Goal: Information Seeking & Learning: Compare options

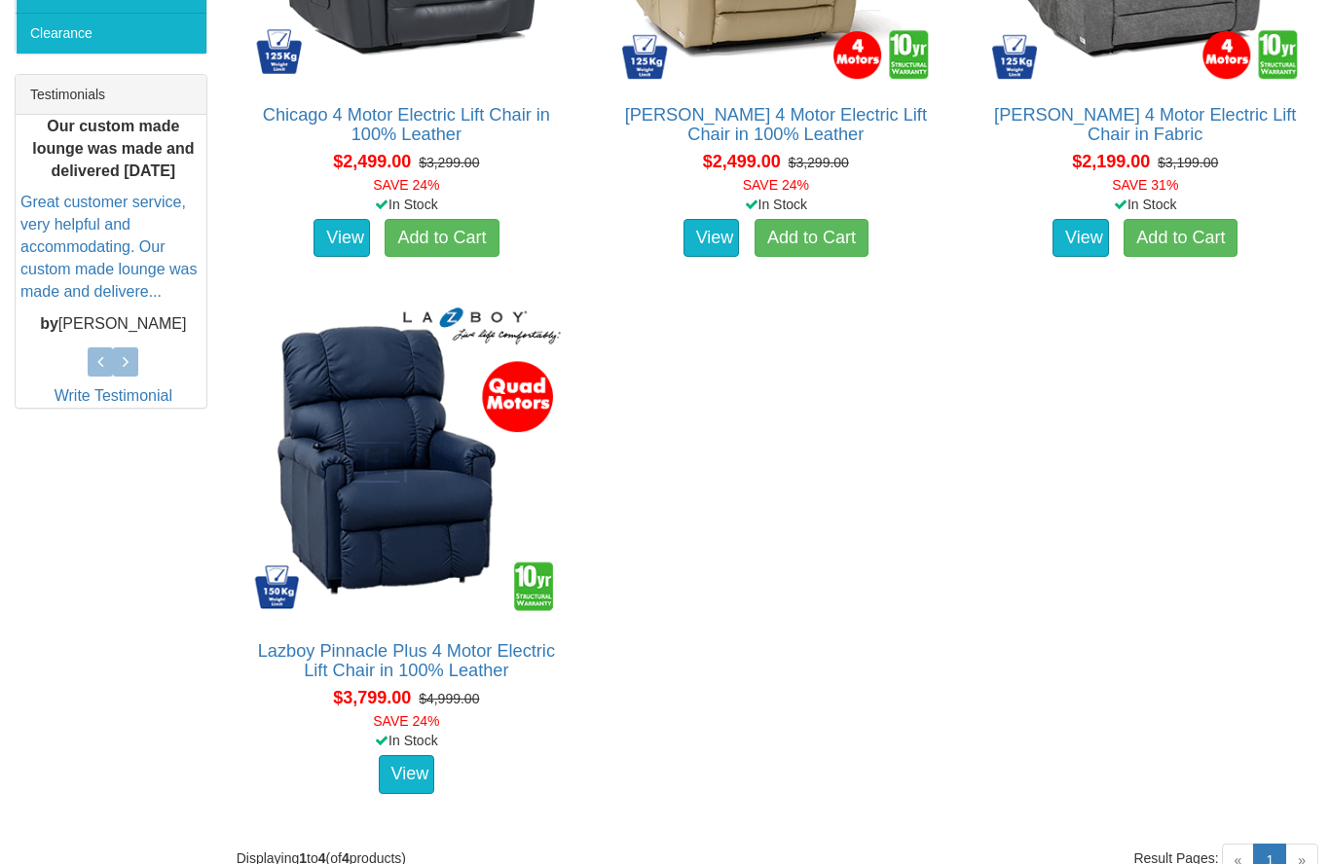
scroll to position [752, 0]
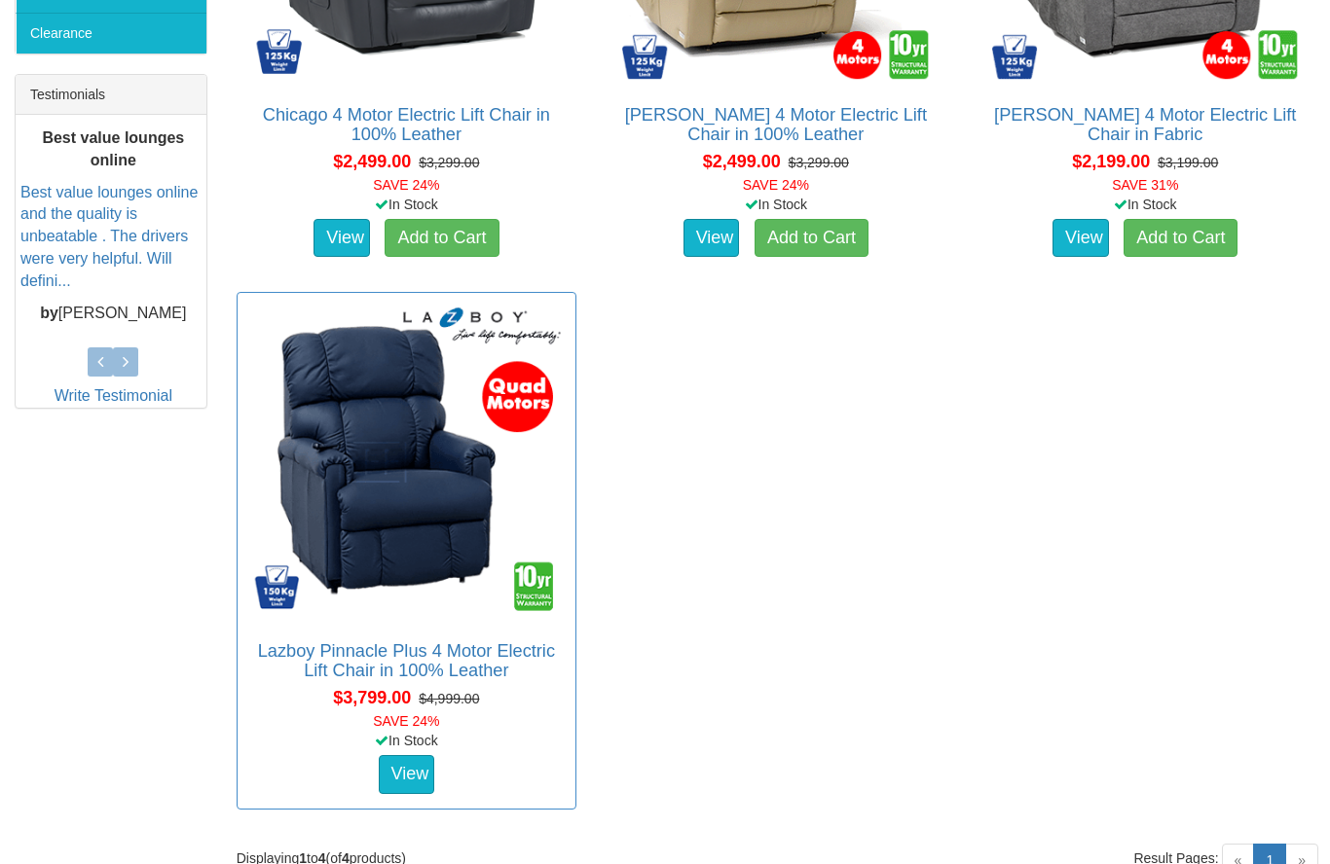
click at [438, 493] on img at bounding box center [406, 462] width 318 height 318
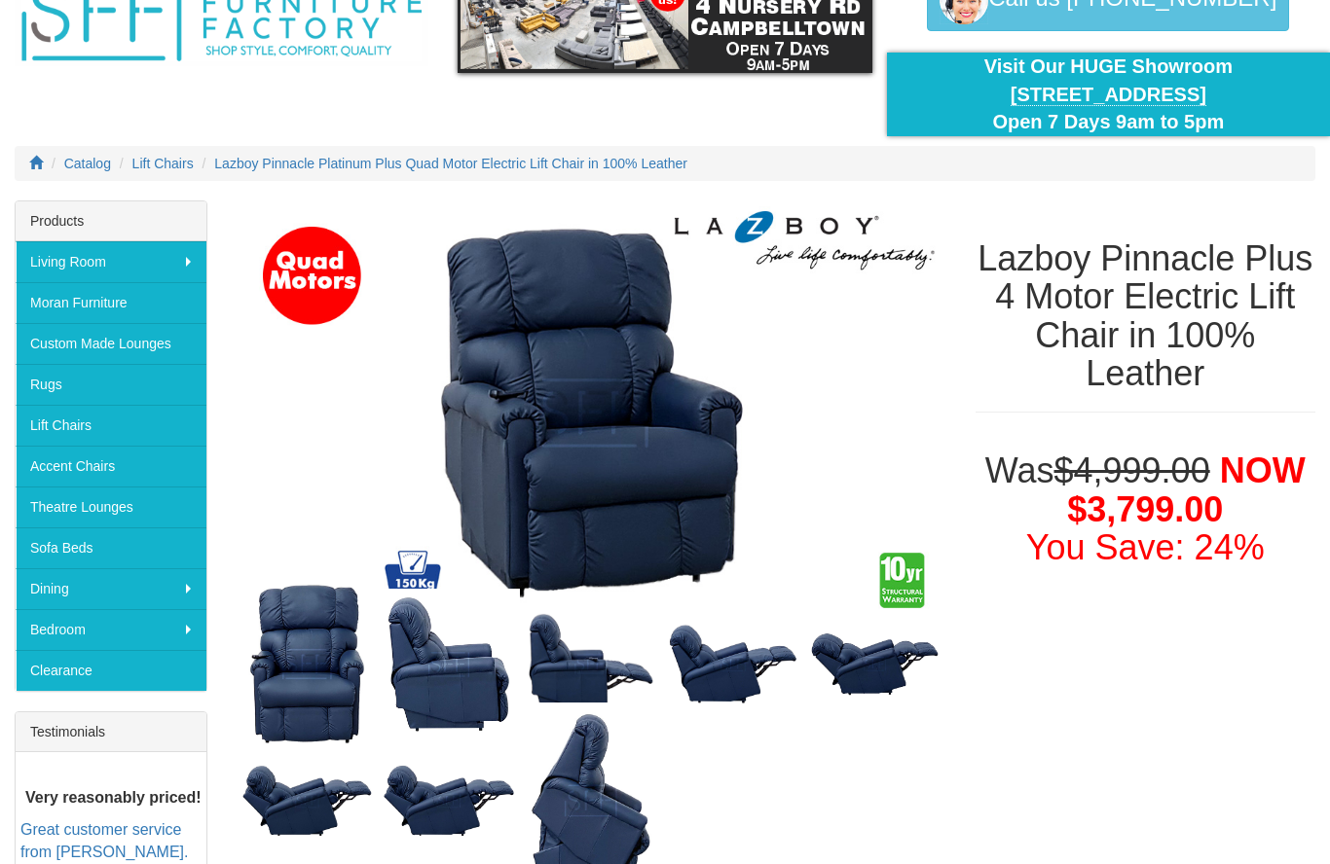
scroll to position [115, 0]
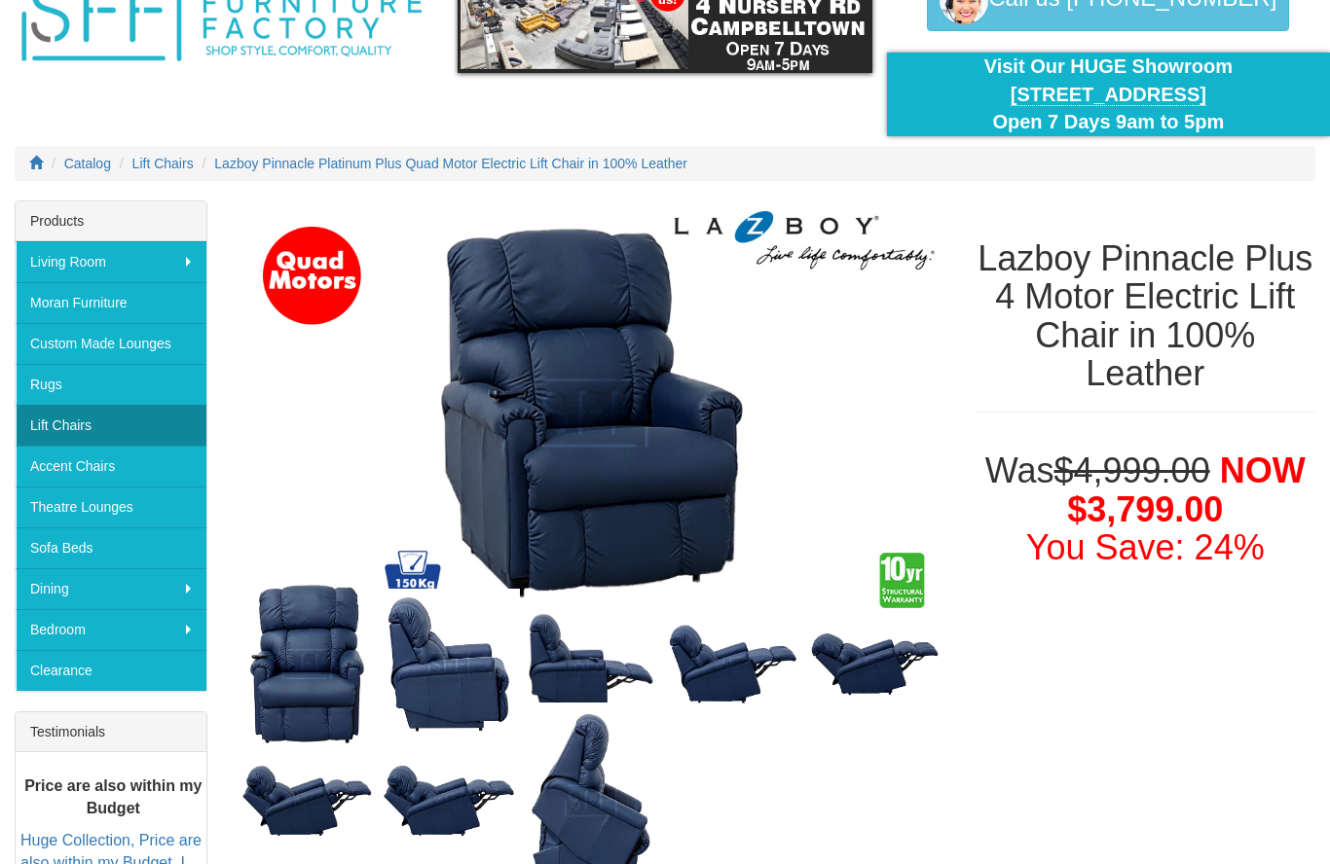
click at [104, 435] on link "Lift Chairs" at bounding box center [111, 425] width 191 height 41
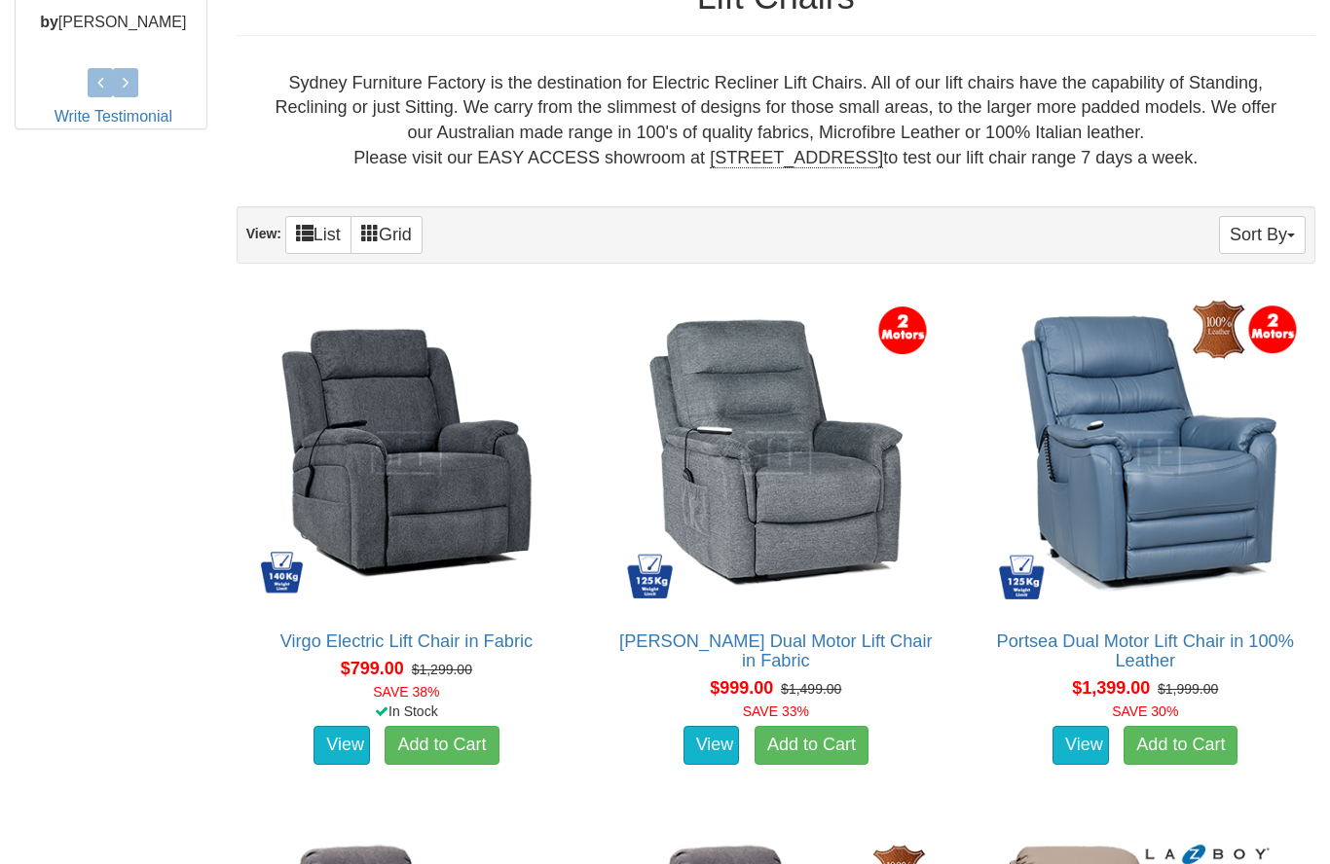
scroll to position [1033, 0]
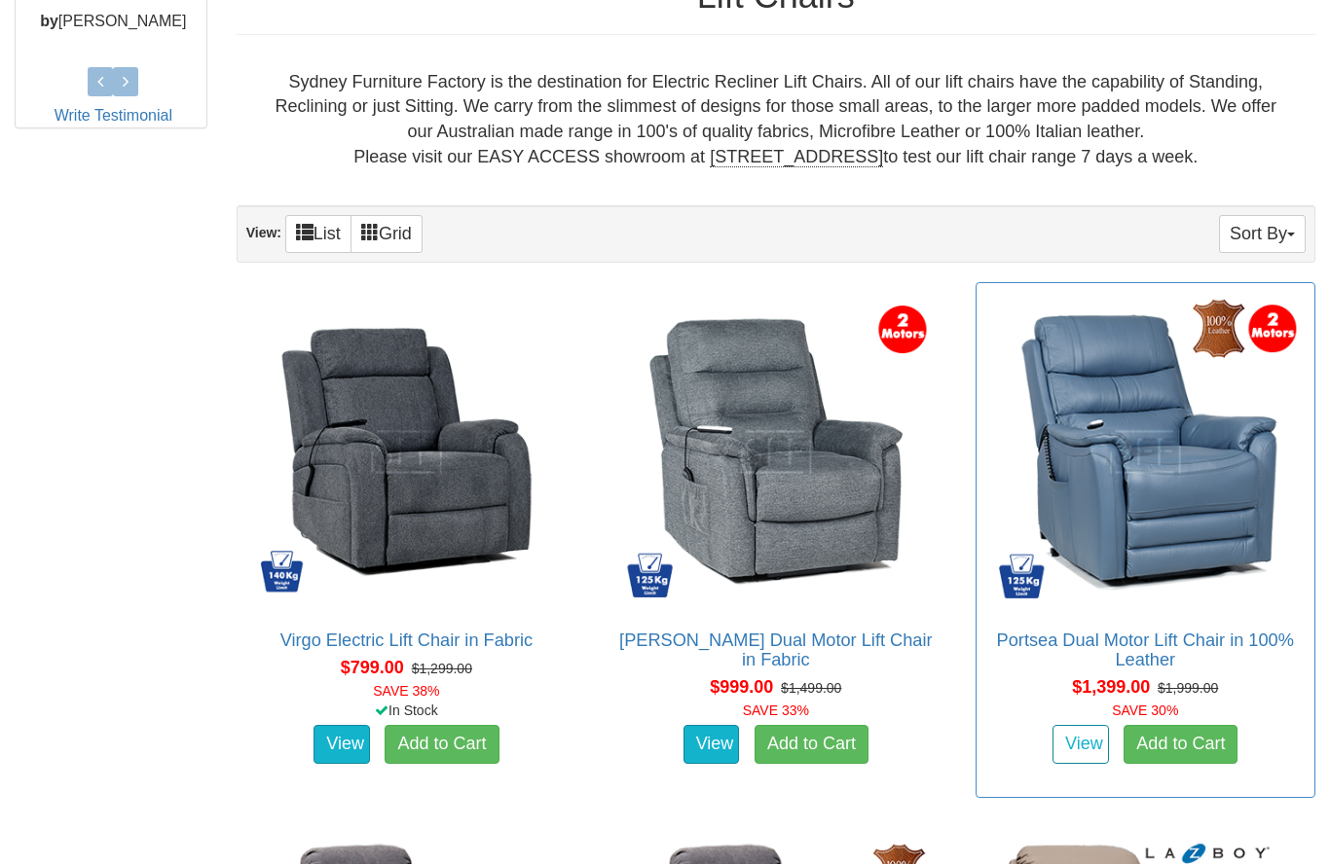
click at [1082, 744] on link "View" at bounding box center [1080, 744] width 56 height 39
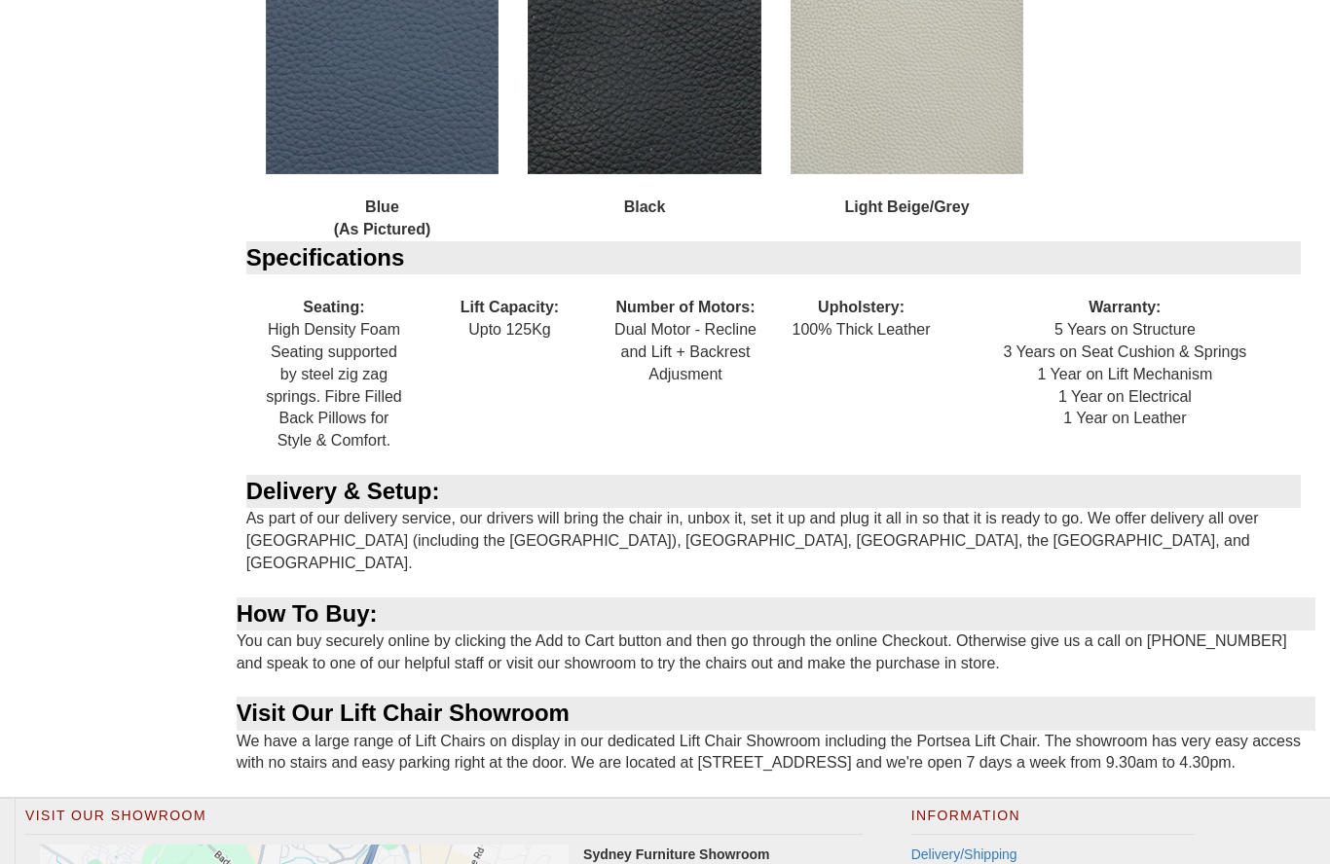
scroll to position [2104, 0]
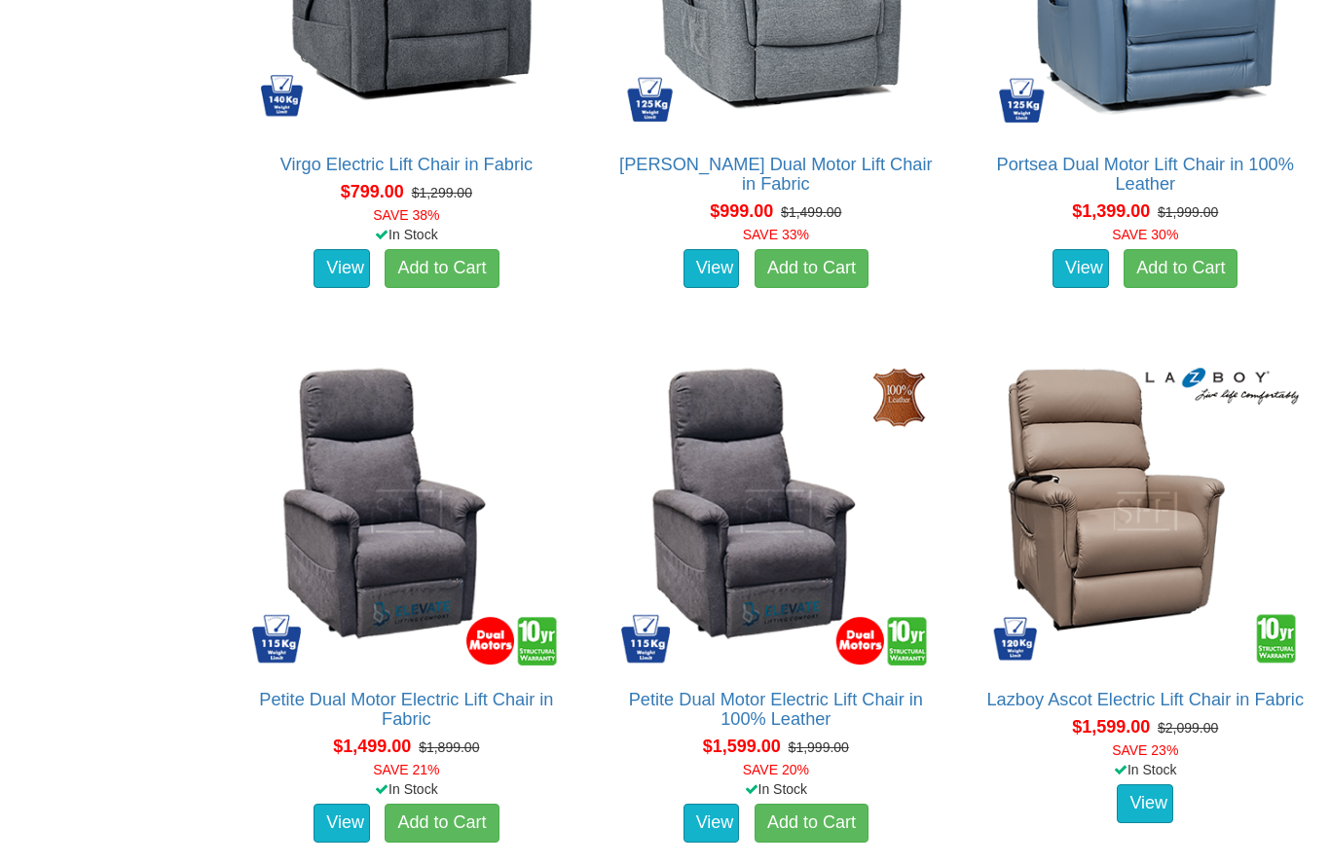
scroll to position [1509, 0]
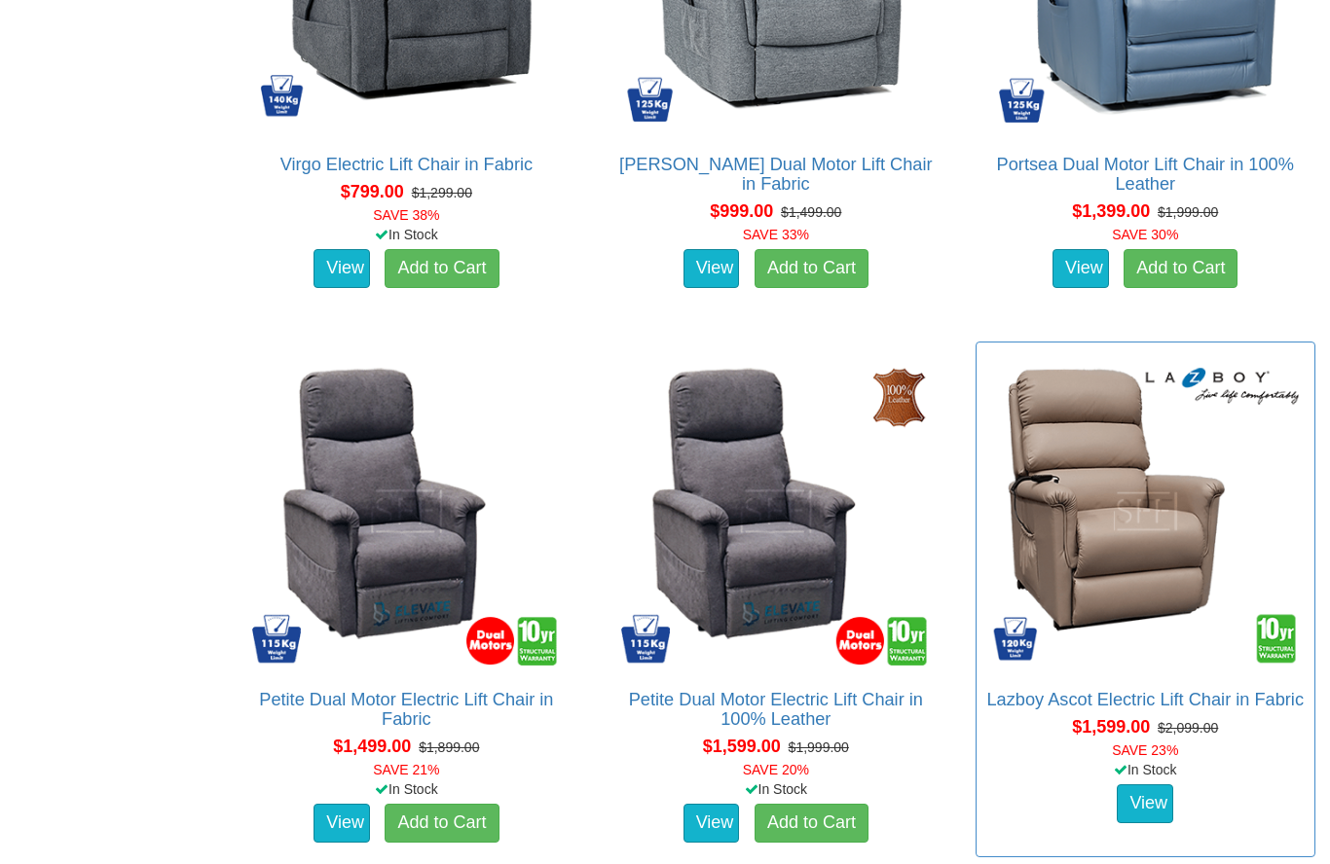
click at [1152, 552] on img at bounding box center [1145, 511] width 318 height 318
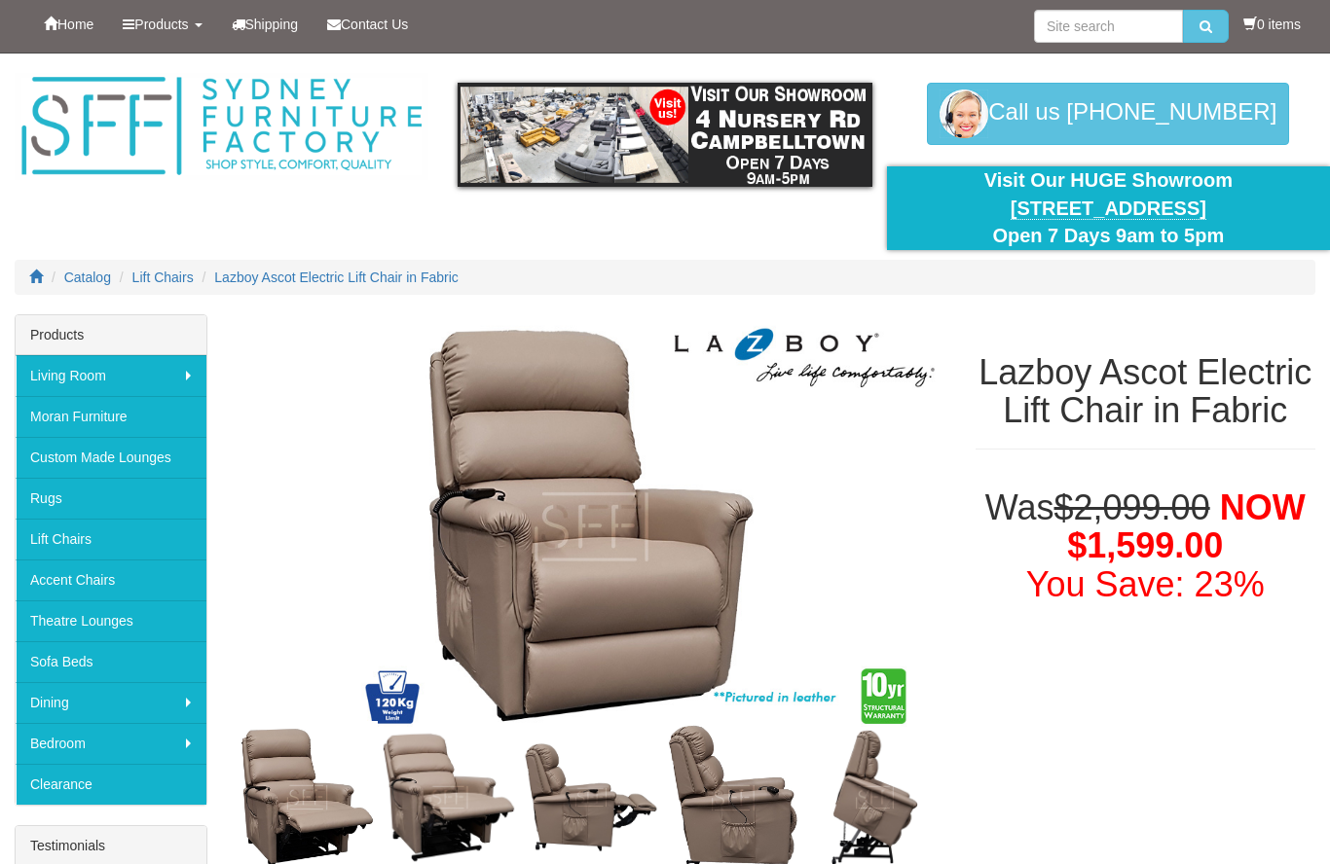
scroll to position [1, 0]
click at [91, 788] on link "Clearance" at bounding box center [111, 784] width 191 height 41
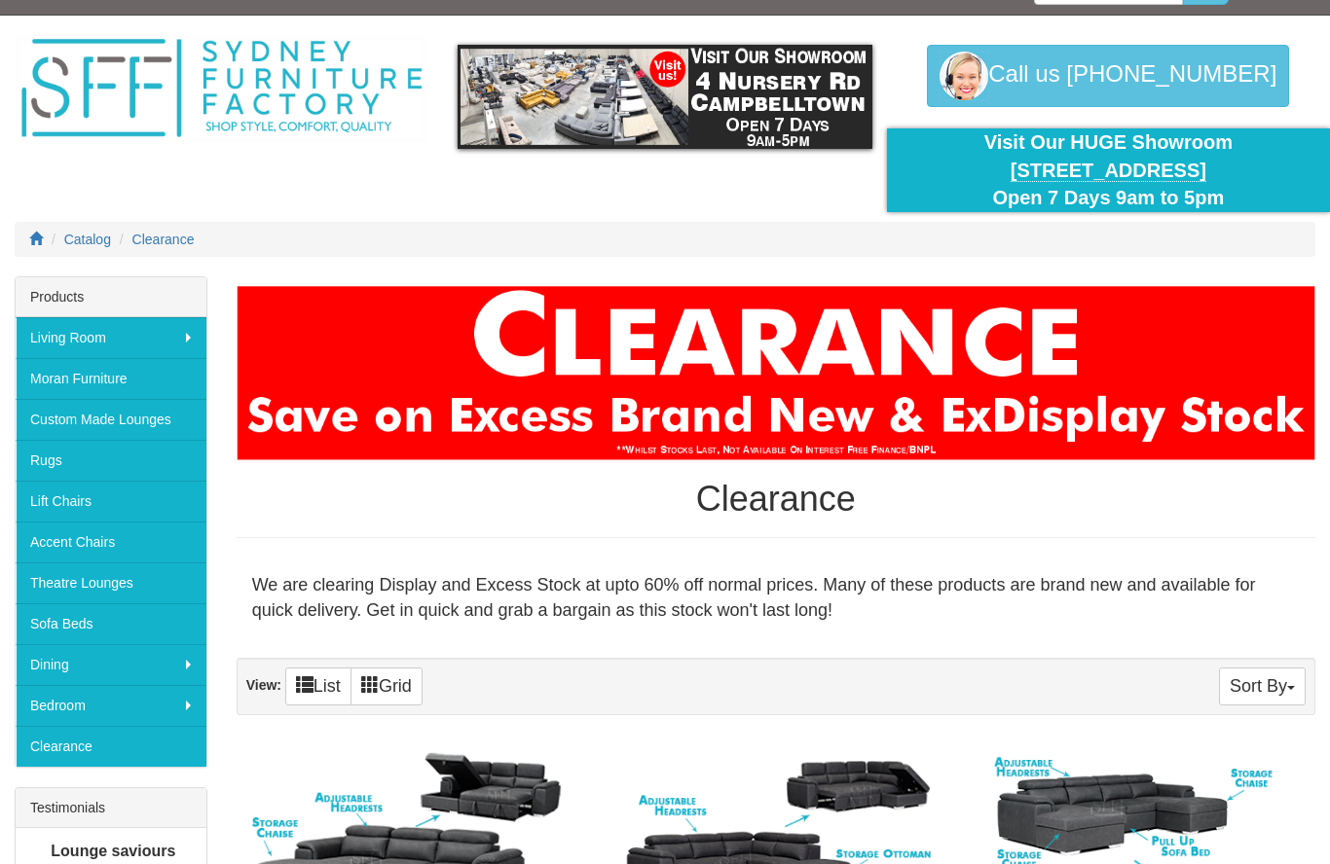
scroll to position [39, 0]
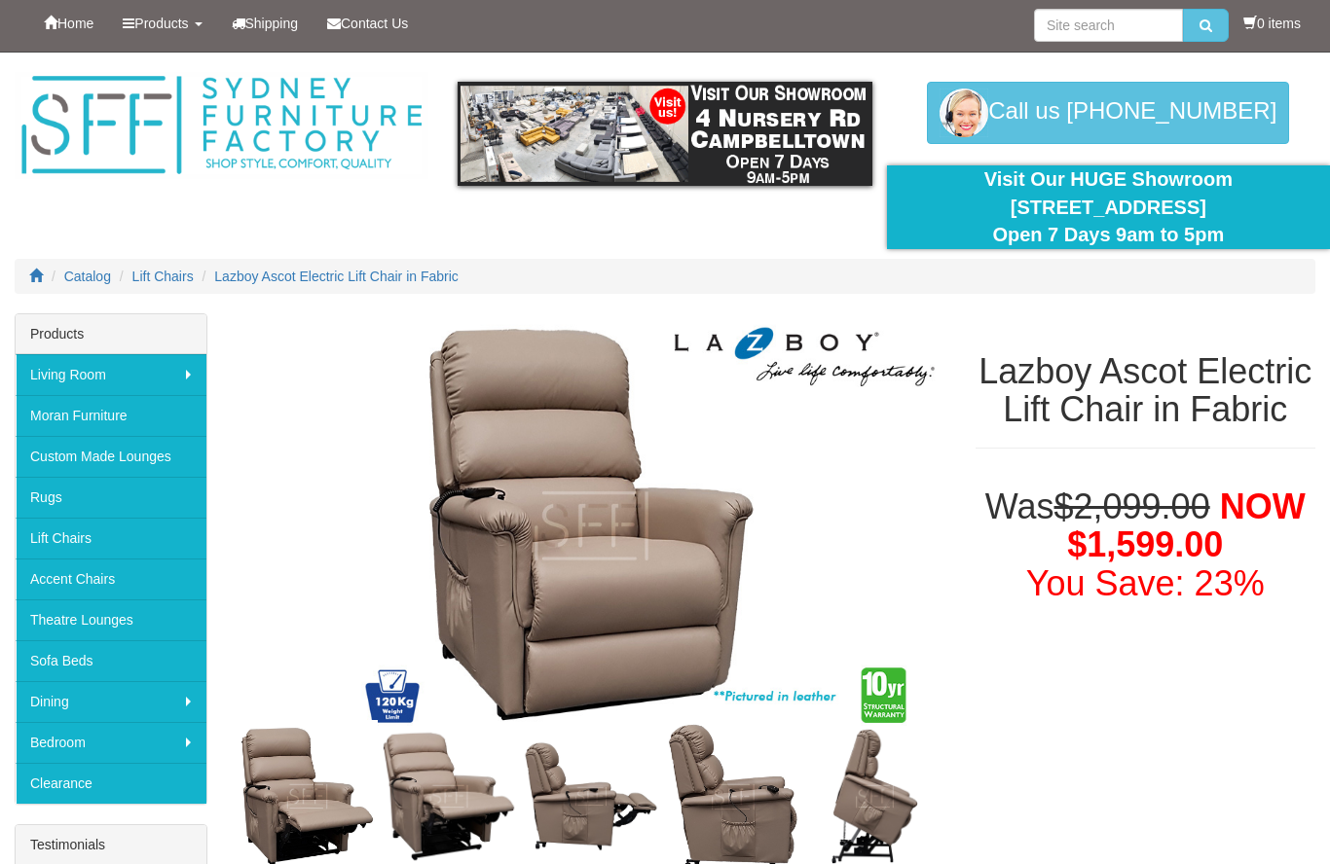
scroll to position [1, 0]
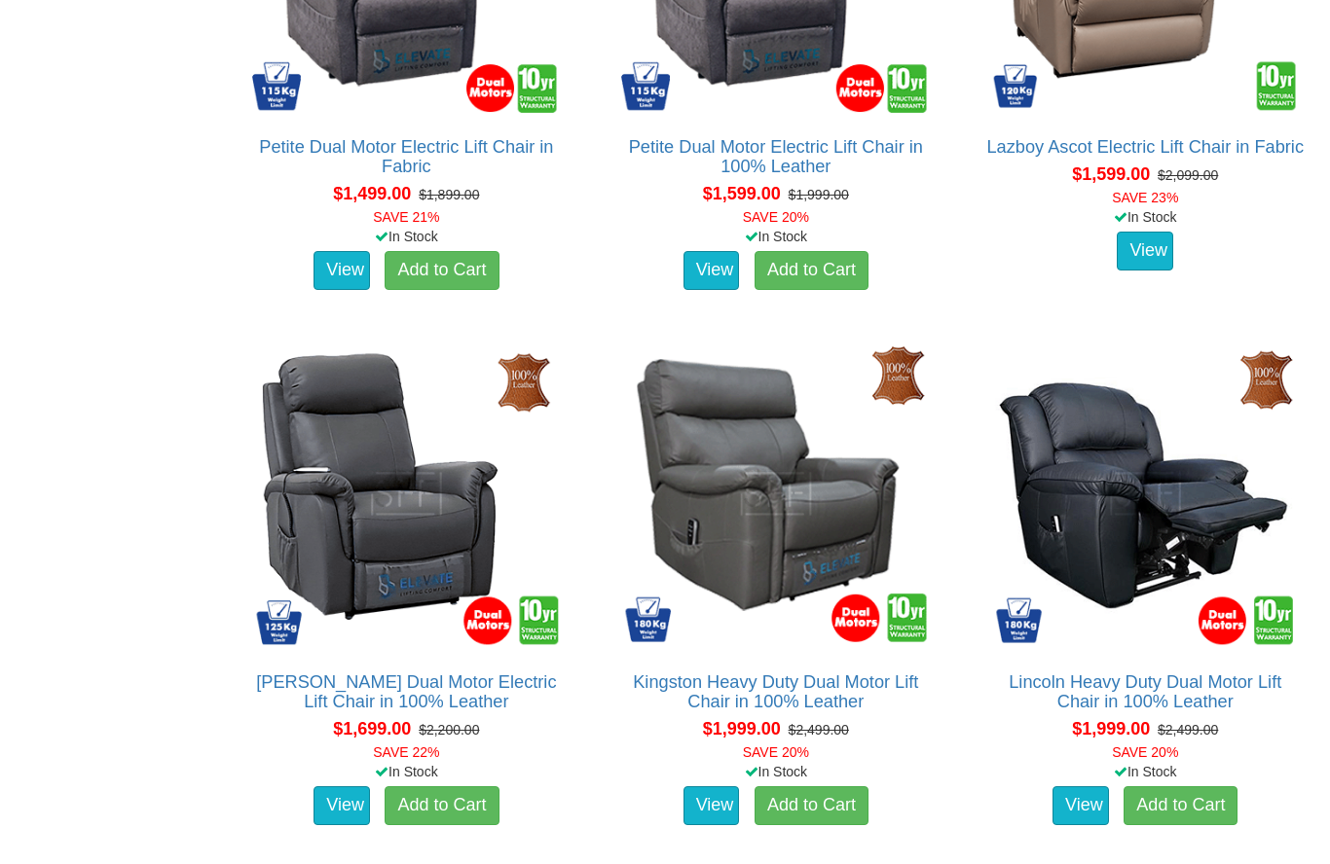
scroll to position [2062, 0]
click at [767, 513] on img at bounding box center [775, 494] width 318 height 318
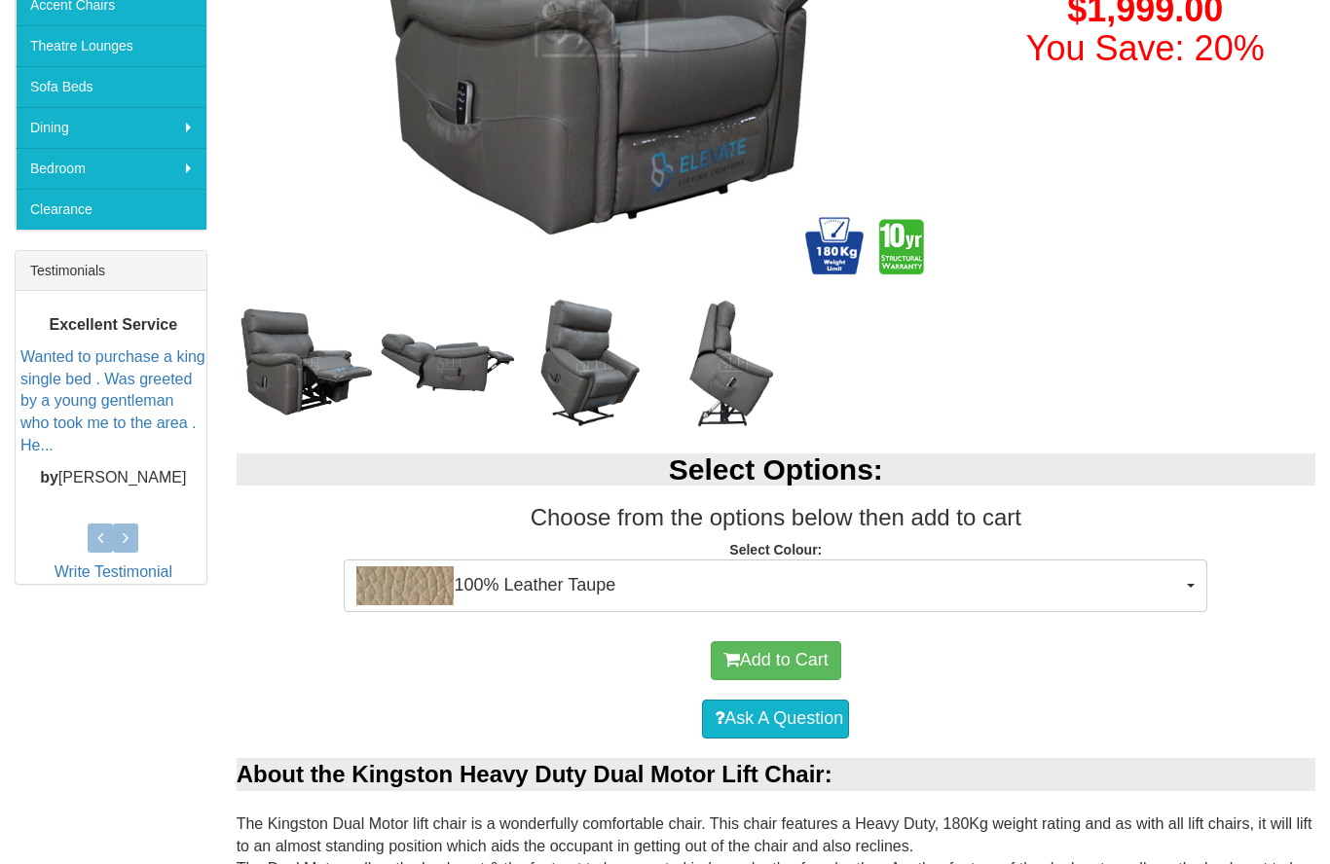
scroll to position [566, 0]
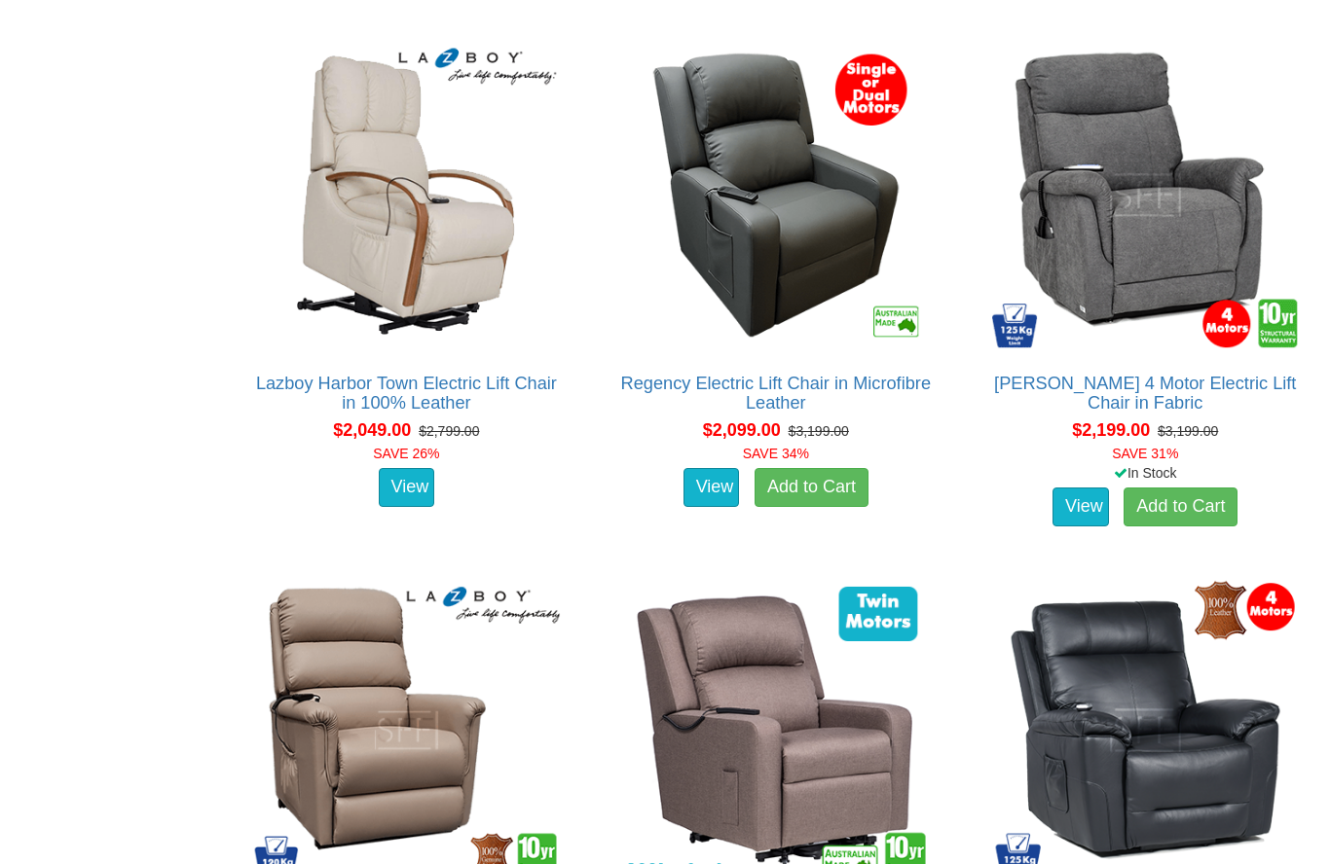
scroll to position [2896, 0]
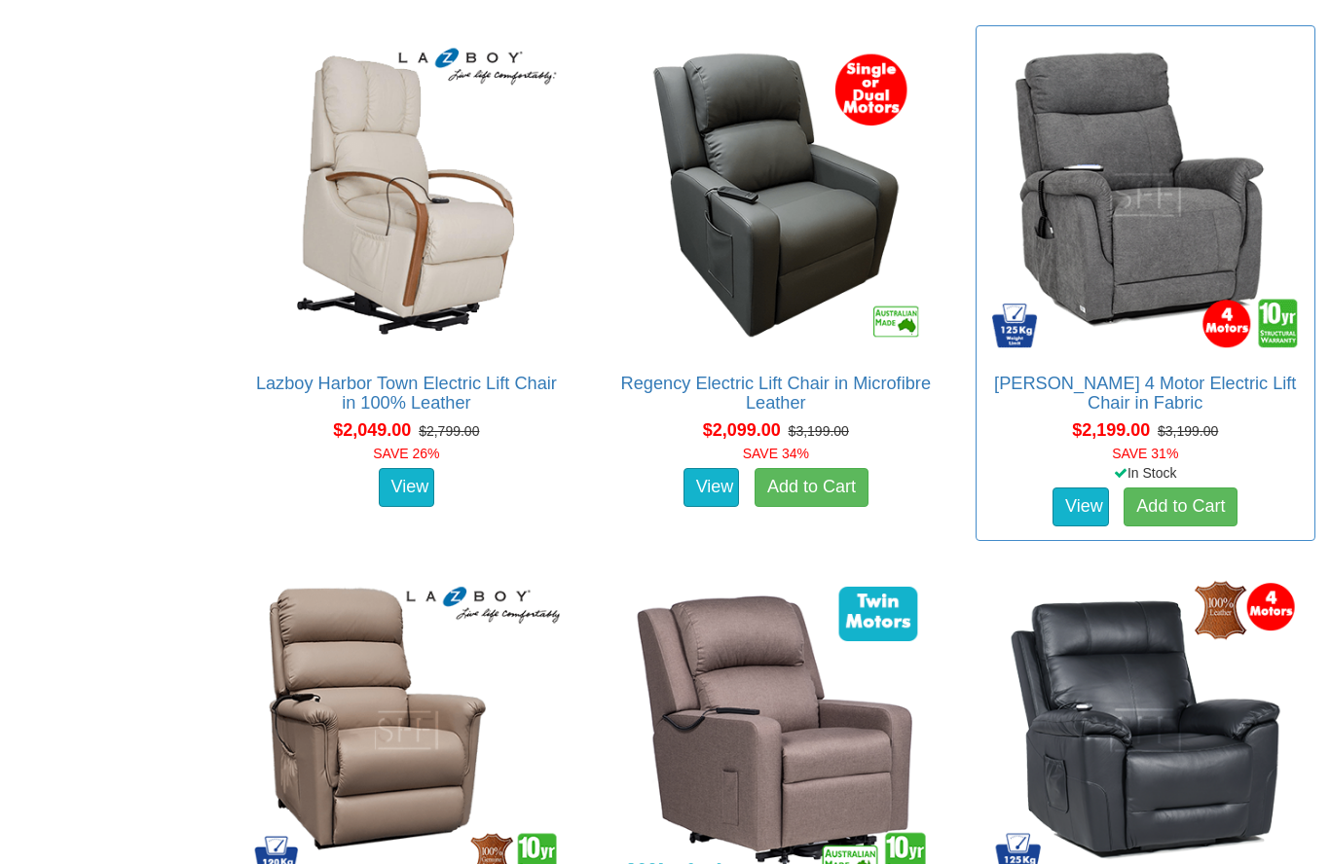
click at [1158, 216] on img at bounding box center [1145, 195] width 318 height 318
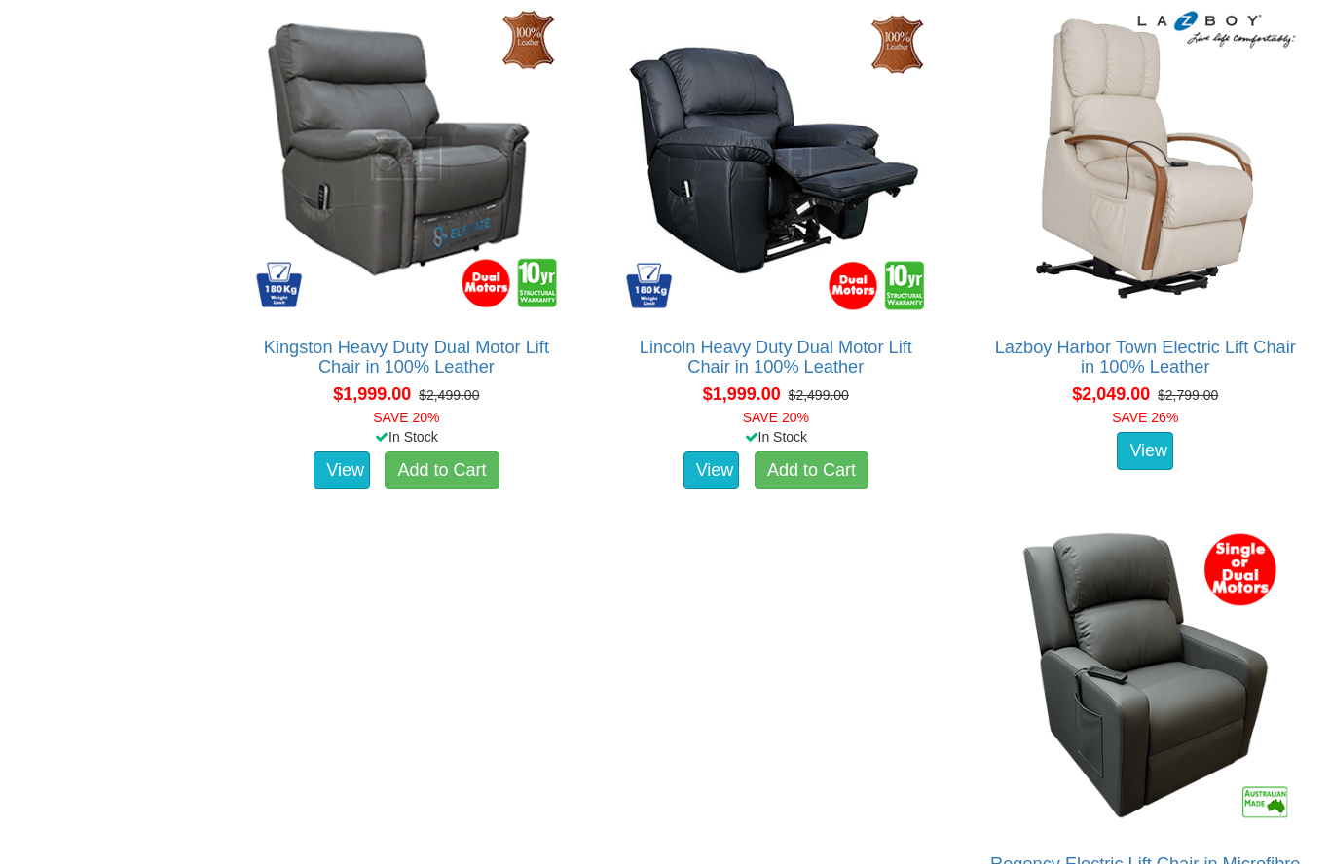
scroll to position [2896, 0]
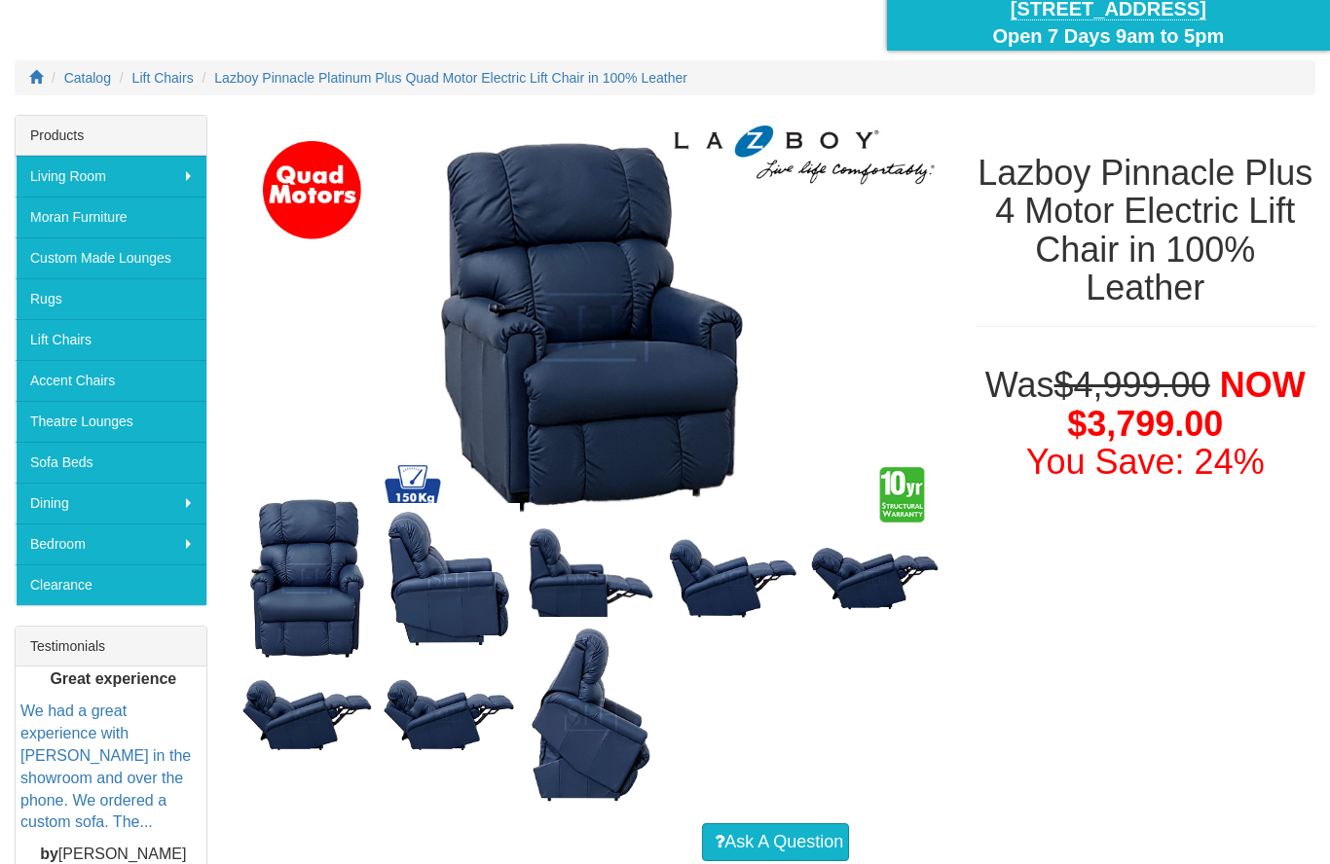
scroll to position [200, 0]
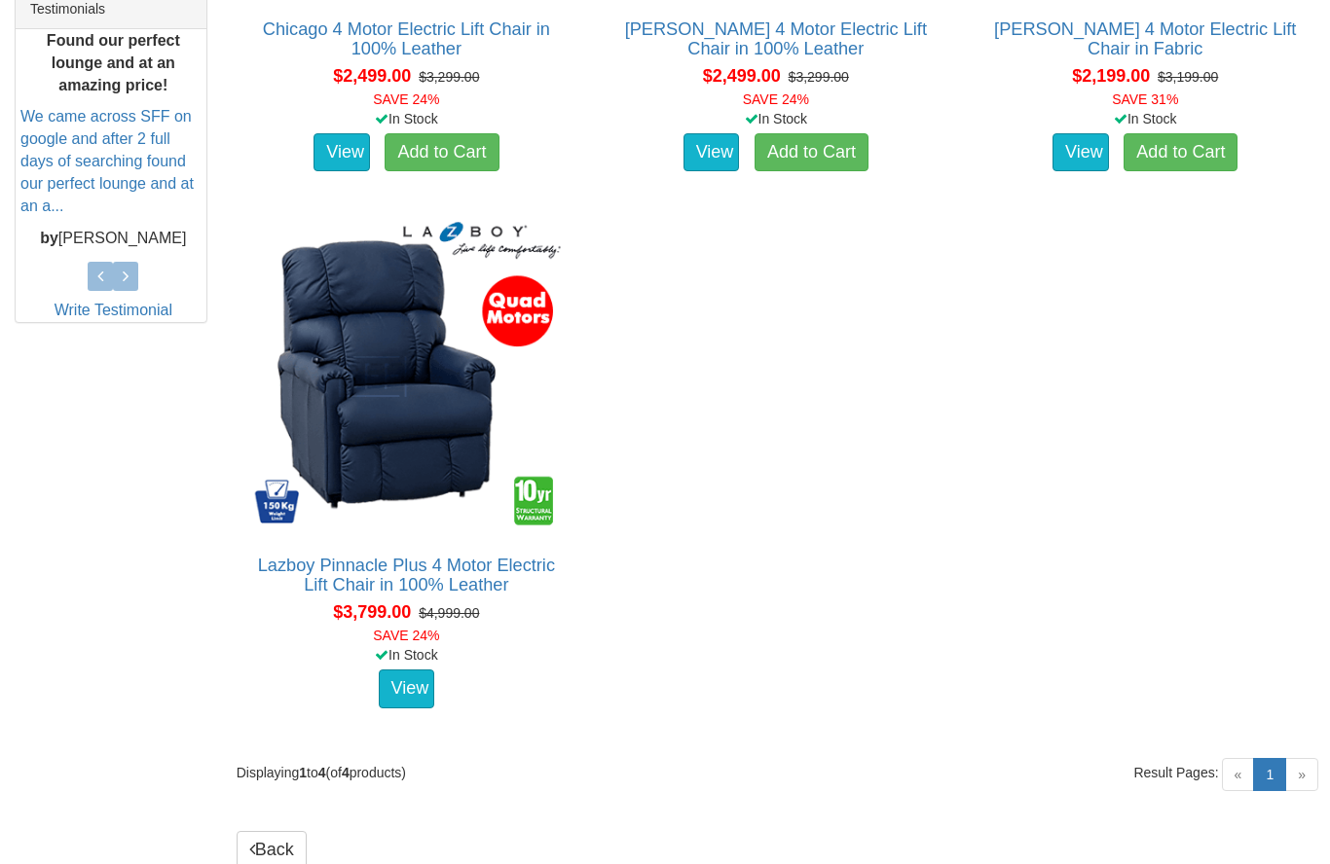
scroll to position [837, 0]
